Goal: Task Accomplishment & Management: Use online tool/utility

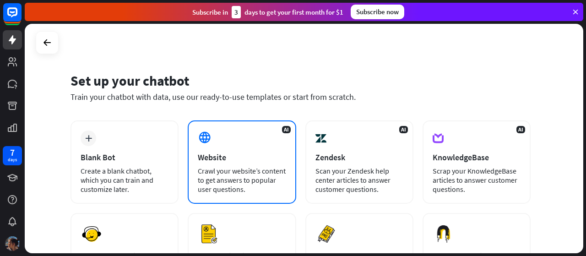
click at [246, 123] on div "AI Website Crawl your website’s content to get answers to popular user question…" at bounding box center [242, 161] width 108 height 83
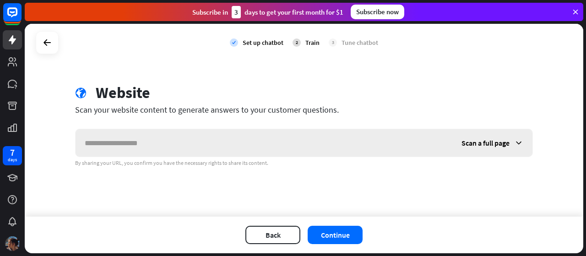
click at [222, 149] on input "text" at bounding box center [264, 142] width 377 height 27
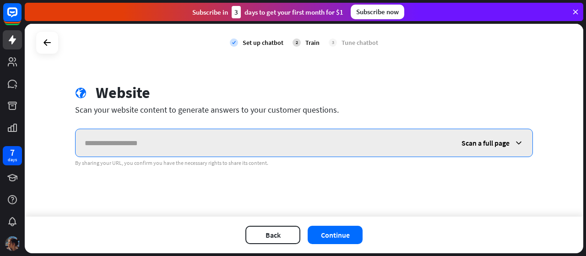
paste input "**********"
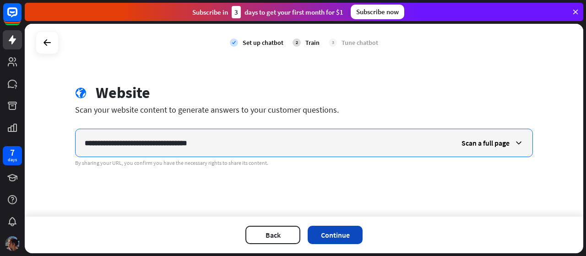
type input "**********"
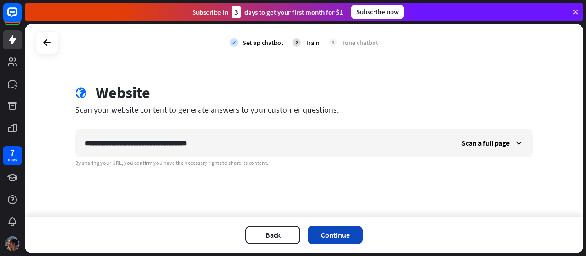
click at [327, 231] on button "Continue" at bounding box center [335, 235] width 55 height 18
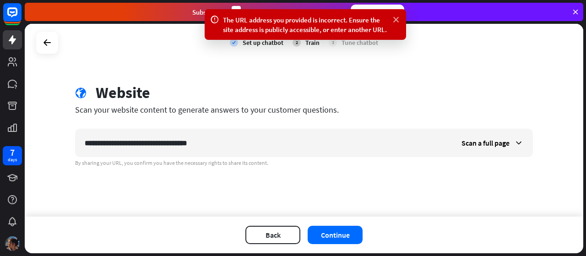
click at [396, 21] on icon at bounding box center [395, 20] width 9 height 10
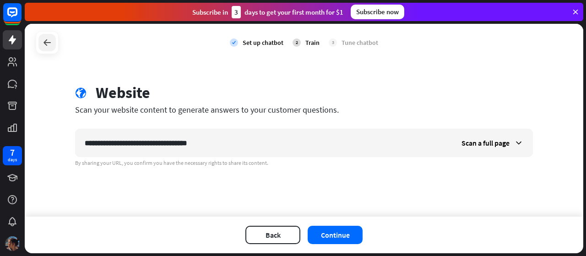
click at [43, 46] on icon at bounding box center [47, 42] width 11 height 11
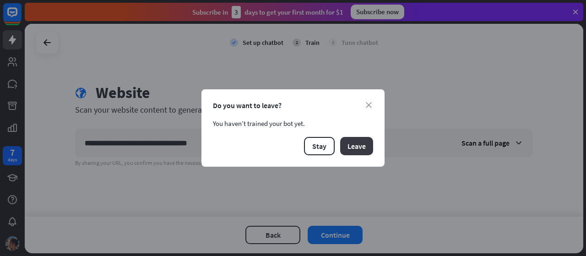
click at [347, 145] on button "Leave" at bounding box center [356, 146] width 33 height 18
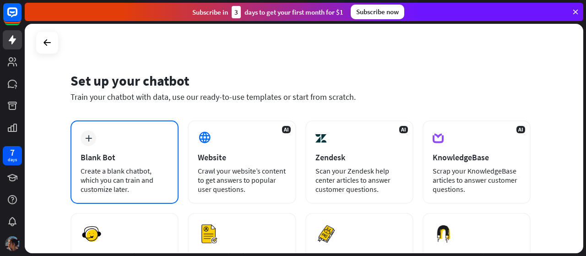
click at [129, 162] on div "plus Blank Bot Create a blank chatbot, which you can train and customize later." at bounding box center [124, 161] width 108 height 83
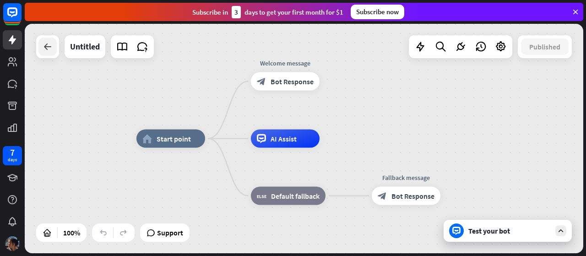
click at [45, 55] on div at bounding box center [47, 47] width 18 height 18
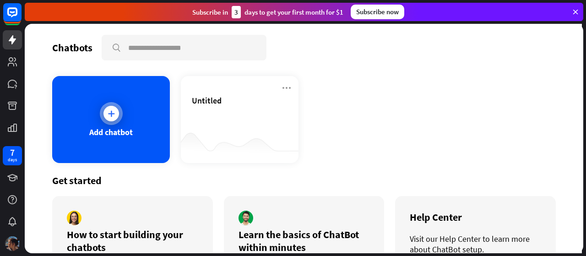
click at [101, 112] on div at bounding box center [111, 113] width 23 height 23
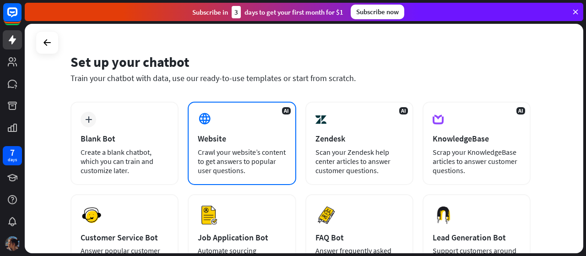
scroll to position [12, 0]
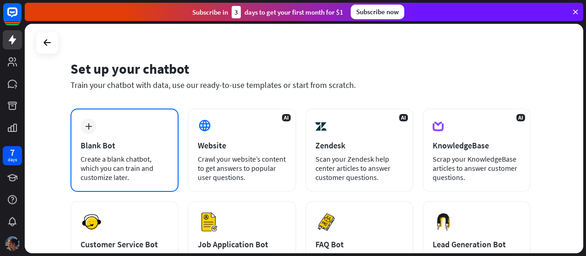
click at [139, 153] on div "plus Blank Bot Create a blank chatbot, which you can train and customize later." at bounding box center [124, 149] width 108 height 83
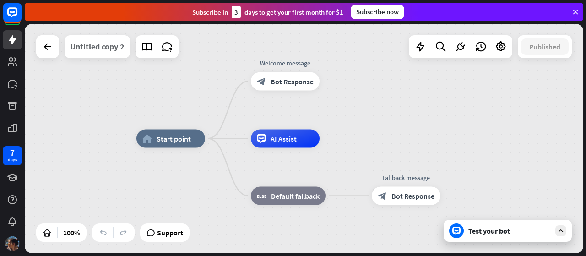
click at [82, 45] on div "Untitled copy 2" at bounding box center [97, 46] width 54 height 23
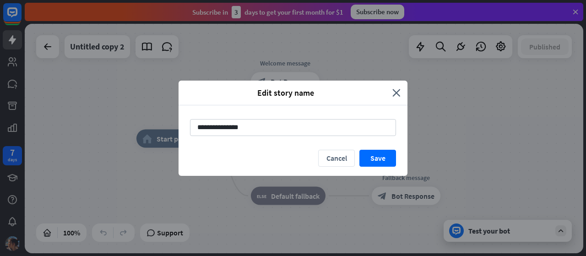
click at [82, 44] on div "**********" at bounding box center [293, 128] width 586 height 256
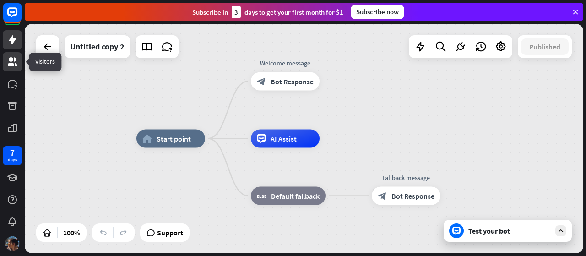
click at [14, 70] on link at bounding box center [12, 61] width 19 height 19
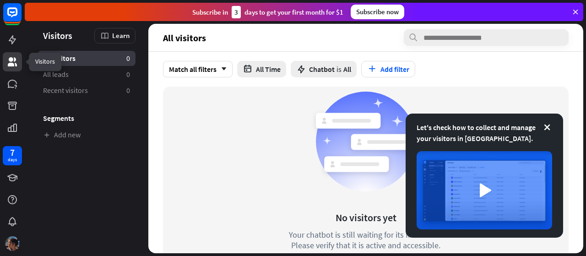
click at [14, 70] on link at bounding box center [12, 61] width 19 height 19
click at [571, 9] on icon at bounding box center [575, 12] width 8 height 8
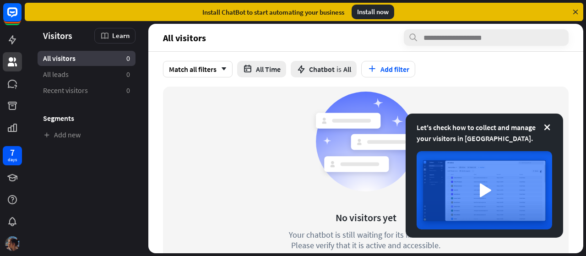
click at [577, 9] on icon at bounding box center [575, 12] width 8 height 8
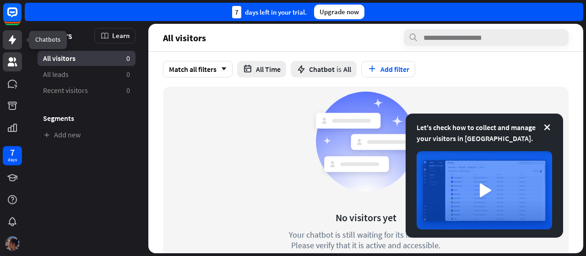
click at [16, 38] on icon at bounding box center [12, 39] width 11 height 11
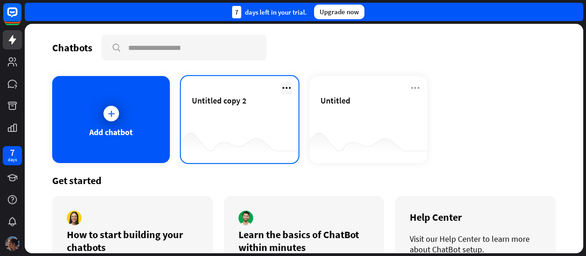
click at [286, 91] on icon at bounding box center [286, 87] width 11 height 11
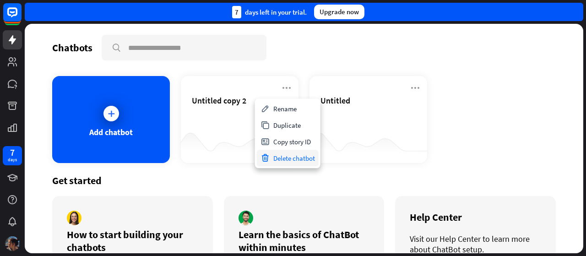
click at [290, 160] on div "Delete chatbot" at bounding box center [288, 158] width 62 height 16
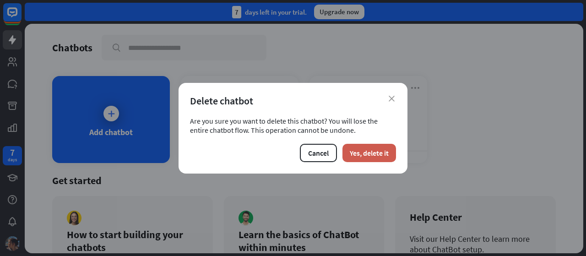
click at [363, 152] on button "Yes, delete it" at bounding box center [369, 153] width 54 height 18
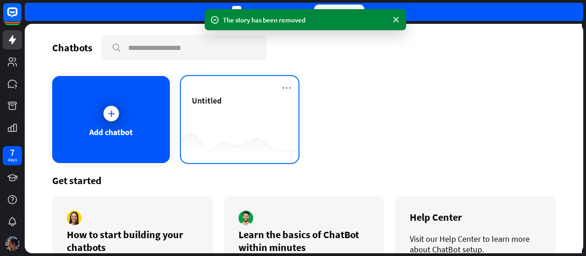
click at [249, 80] on div "Untitled" at bounding box center [240, 119] width 118 height 87
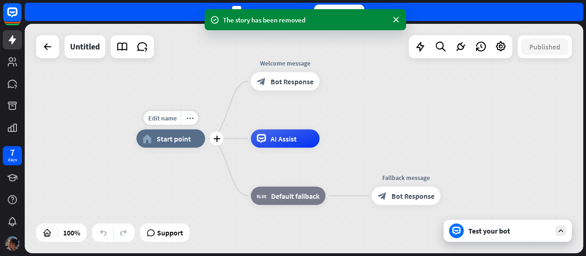
click at [182, 145] on div "home_2 Start point" at bounding box center [170, 139] width 69 height 18
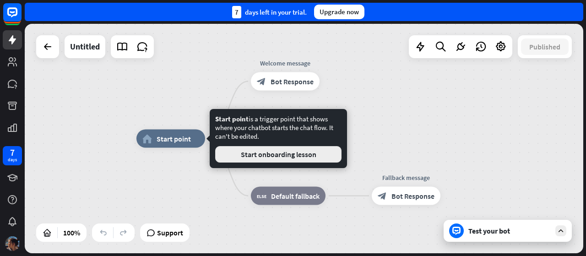
click at [242, 146] on button "Start onboarding lesson" at bounding box center [278, 154] width 126 height 16
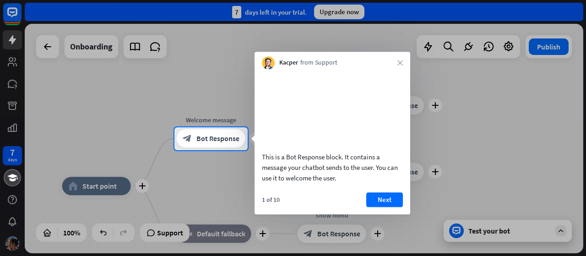
click at [404, 58] on div "Kacper from Support close" at bounding box center [332, 60] width 156 height 17
click at [398, 64] on icon "close" at bounding box center [399, 62] width 5 height 5
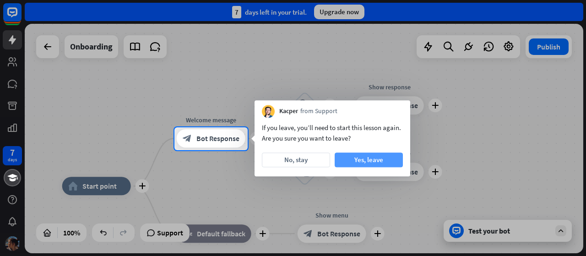
click at [349, 162] on button "Yes, leave" at bounding box center [369, 159] width 68 height 15
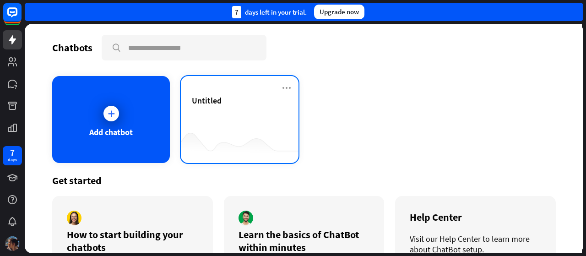
click at [228, 96] on div "Untitled" at bounding box center [240, 100] width 96 height 11
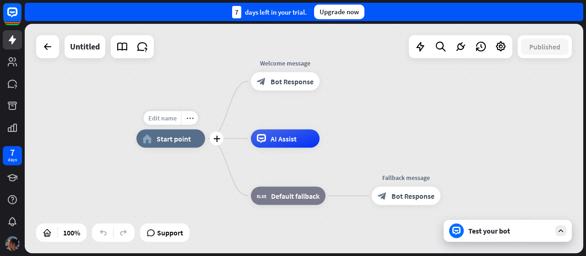
click at [168, 122] on div "Edit name" at bounding box center [163, 118] width 38 height 14
click at [502, 43] on icon at bounding box center [501, 47] width 12 height 12
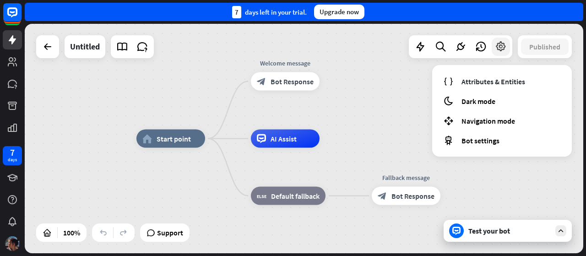
click at [502, 43] on icon at bounding box center [501, 47] width 12 height 12
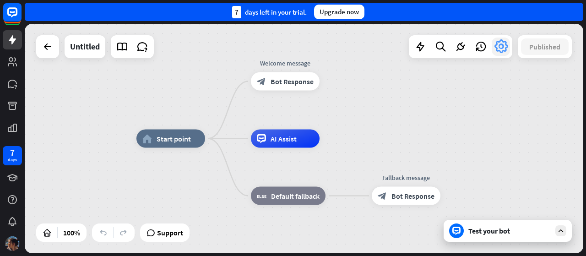
click at [502, 43] on icon at bounding box center [500, 46] width 16 height 16
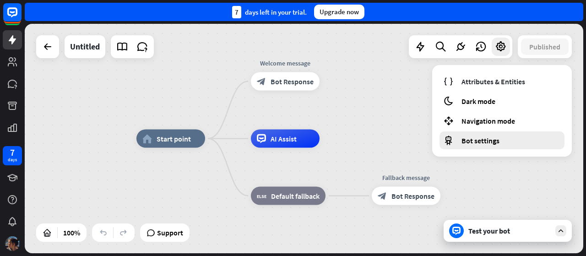
click at [460, 147] on div "Bot settings" at bounding box center [501, 140] width 125 height 18
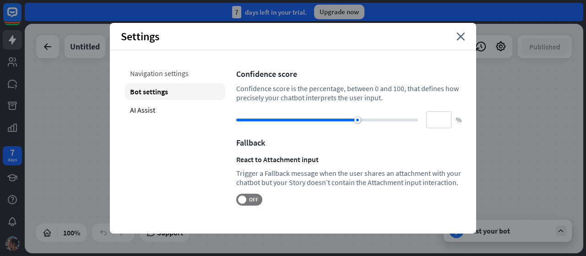
click at [180, 68] on div "Navigation settings" at bounding box center [174, 73] width 101 height 16
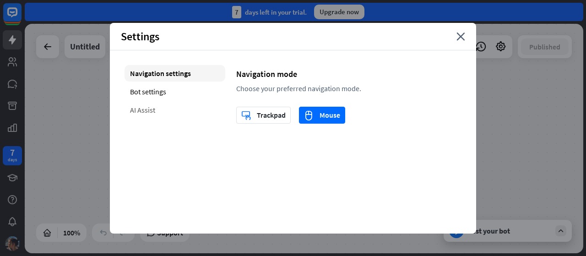
click at [152, 106] on div "AI Assist" at bounding box center [174, 110] width 101 height 16
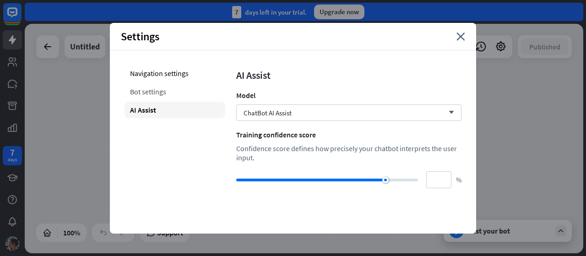
click at [161, 86] on div "Bot settings" at bounding box center [174, 91] width 101 height 16
type input "**"
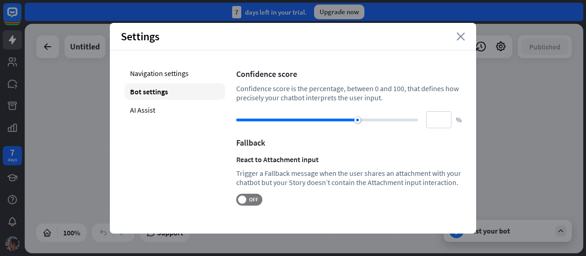
click at [459, 37] on icon "close" at bounding box center [460, 36] width 9 height 8
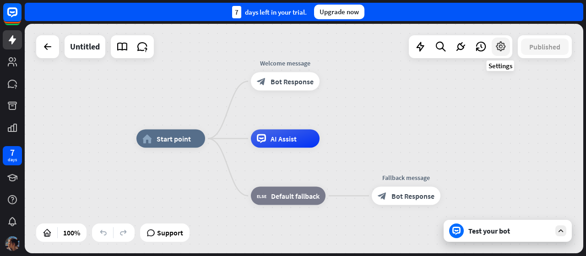
click at [502, 47] on icon at bounding box center [501, 47] width 12 height 12
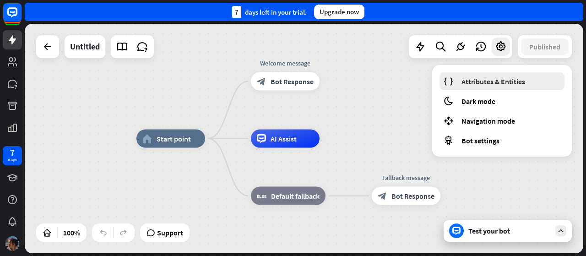
click at [492, 77] on span "Attributes & Entities" at bounding box center [493, 81] width 64 height 9
